Goal: Navigation & Orientation: Find specific page/section

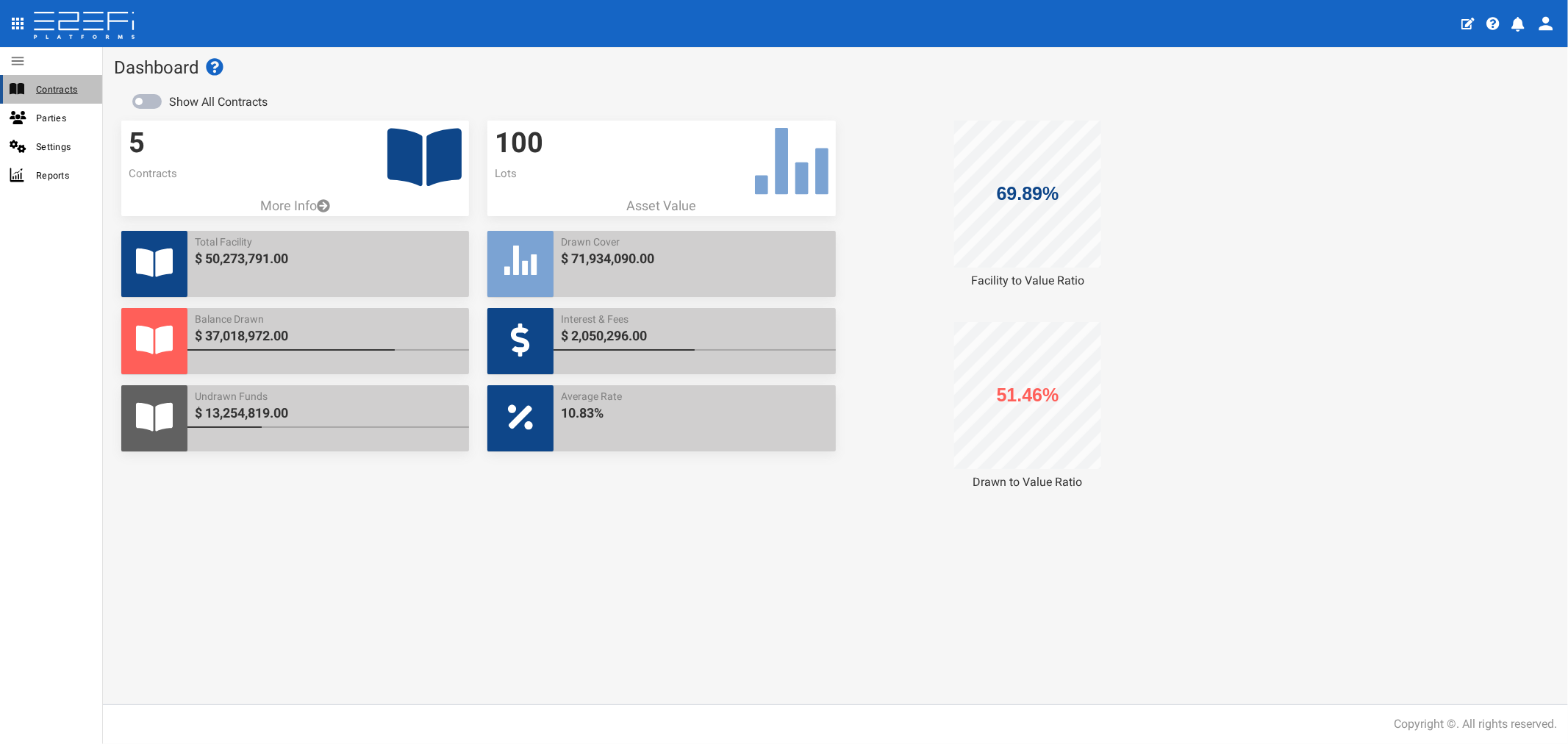
click at [70, 92] on span "Contracts" at bounding box center [63, 89] width 54 height 17
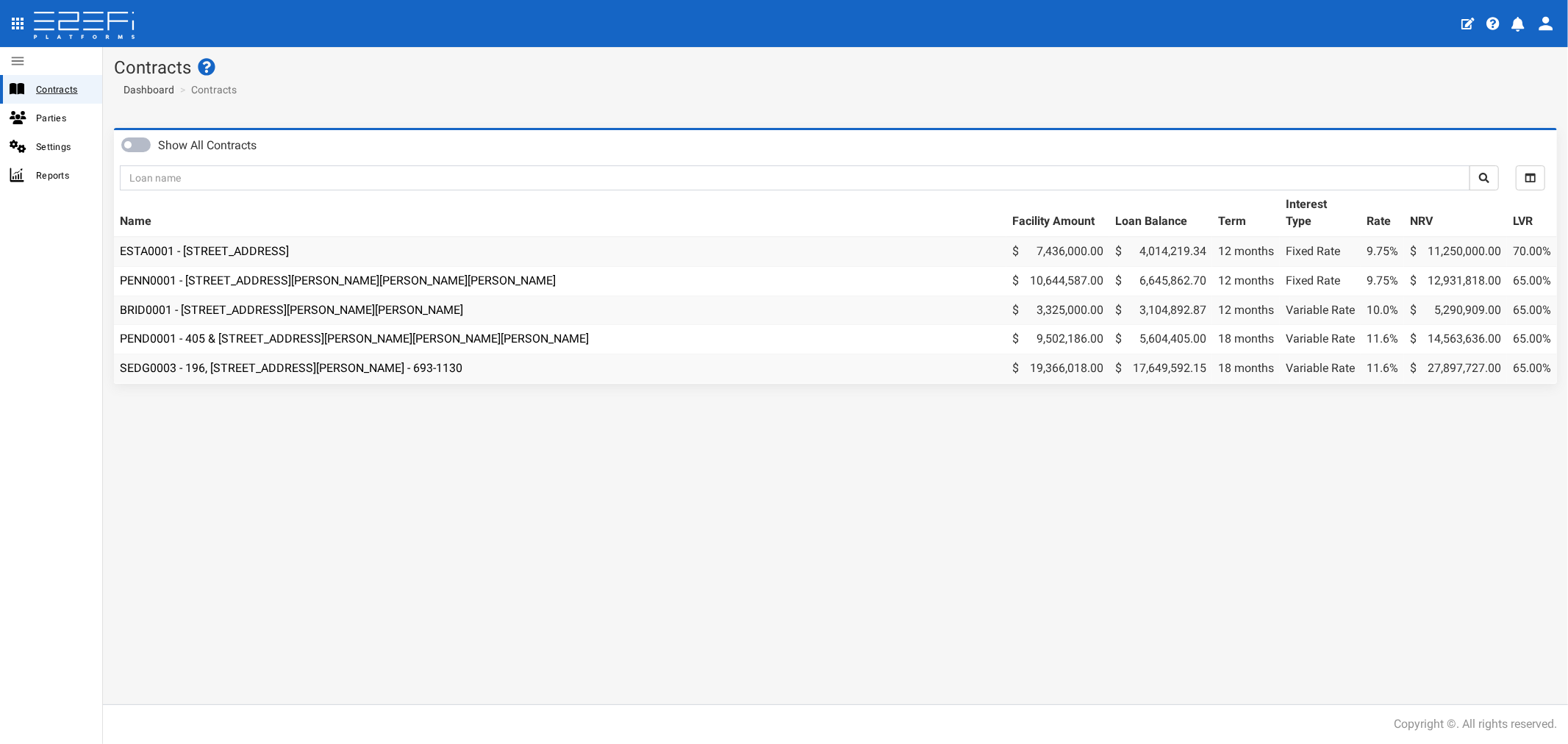
click at [67, 92] on span "Contracts" at bounding box center [63, 89] width 54 height 17
